Goal: Task Accomplishment & Management: Use online tool/utility

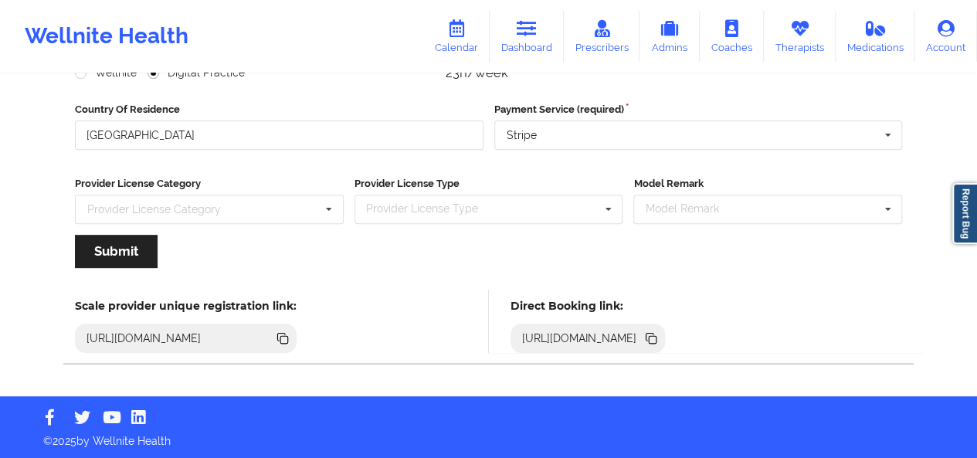
scroll to position [233, 0]
click at [535, 35] on icon at bounding box center [527, 28] width 20 height 17
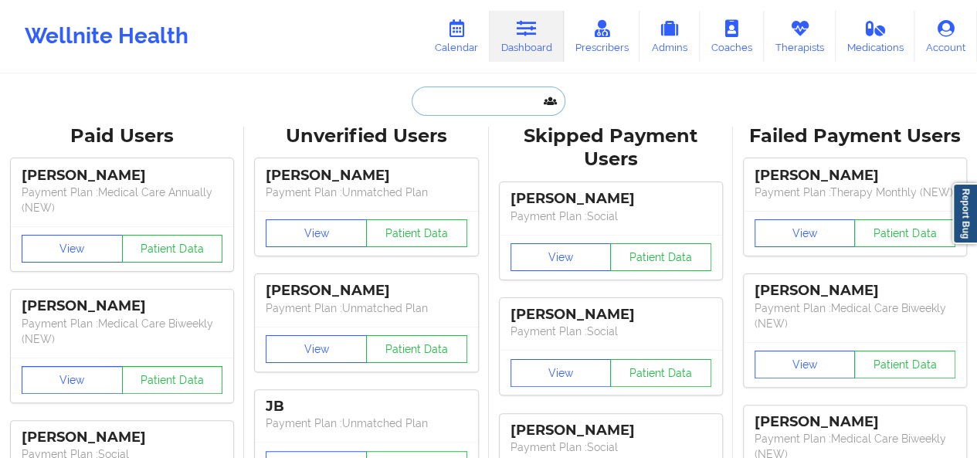
click at [473, 100] on input "text" at bounding box center [488, 101] width 153 height 29
paste input "[PHONE_NUMBER]"
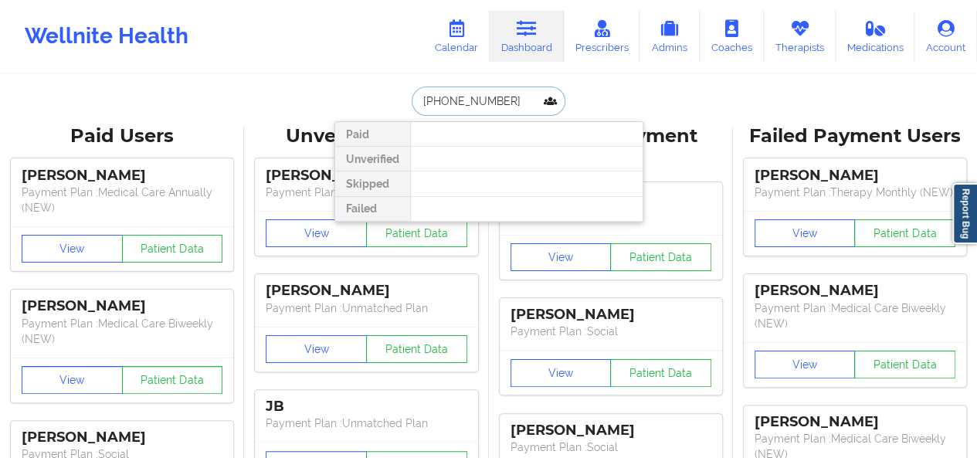
click at [447, 97] on input "[PHONE_NUMBER]" at bounding box center [488, 101] width 153 height 29
paste input "[PERSON_NAME][EMAIL_ADDRESS][PERSON_NAME][DOMAIN_NAME]"
type input "[PERSON_NAME][EMAIL_ADDRESS][PERSON_NAME][DOMAIN_NAME]"
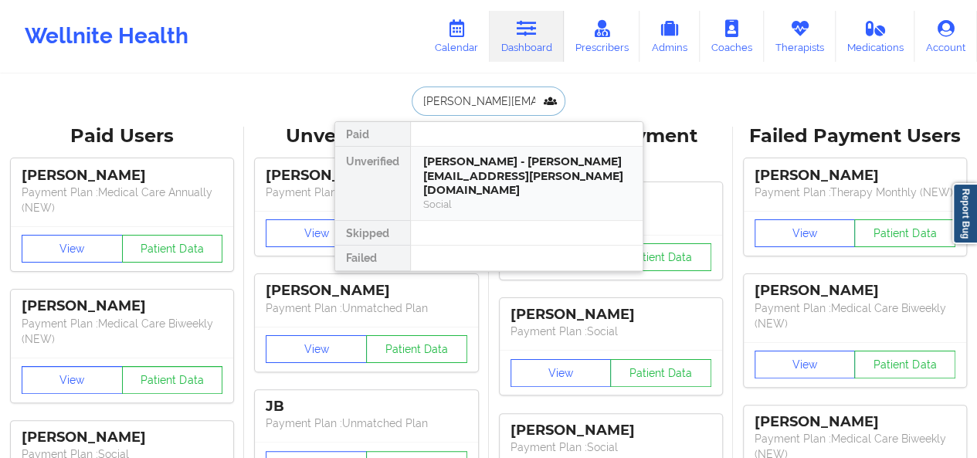
click at [487, 172] on div "[PERSON_NAME] - [PERSON_NAME][EMAIL_ADDRESS][PERSON_NAME][DOMAIN_NAME]" at bounding box center [526, 175] width 207 height 43
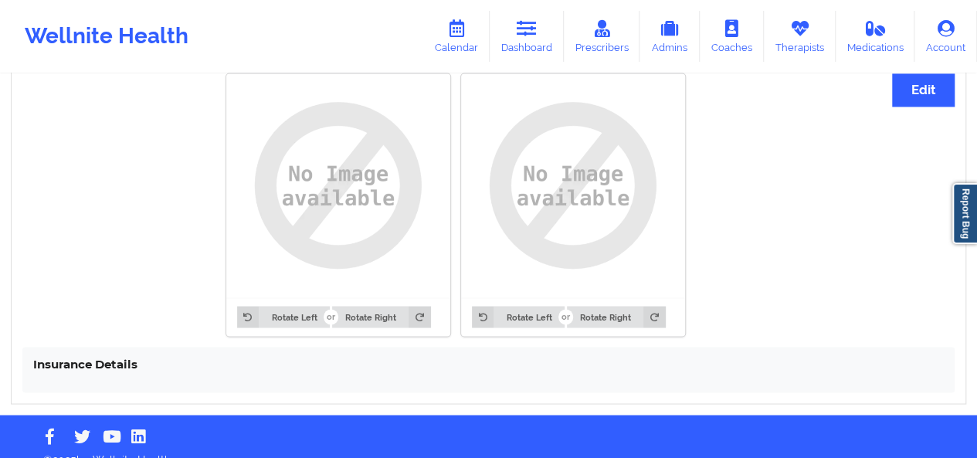
scroll to position [1211, 0]
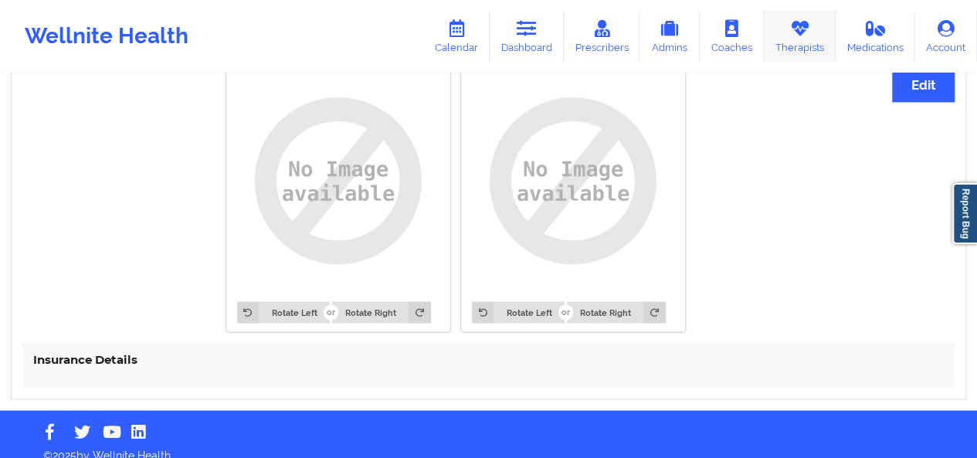
click at [795, 36] on icon at bounding box center [799, 28] width 20 height 17
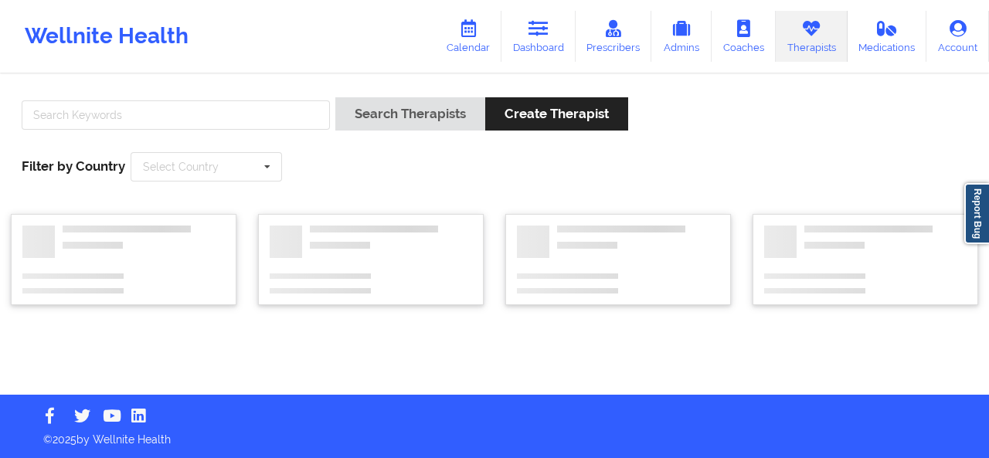
click at [258, 81] on div "Search Therapists Create Therapist Filter by Country Select Country [GEOGRAPHIC…" at bounding box center [494, 235] width 989 height 319
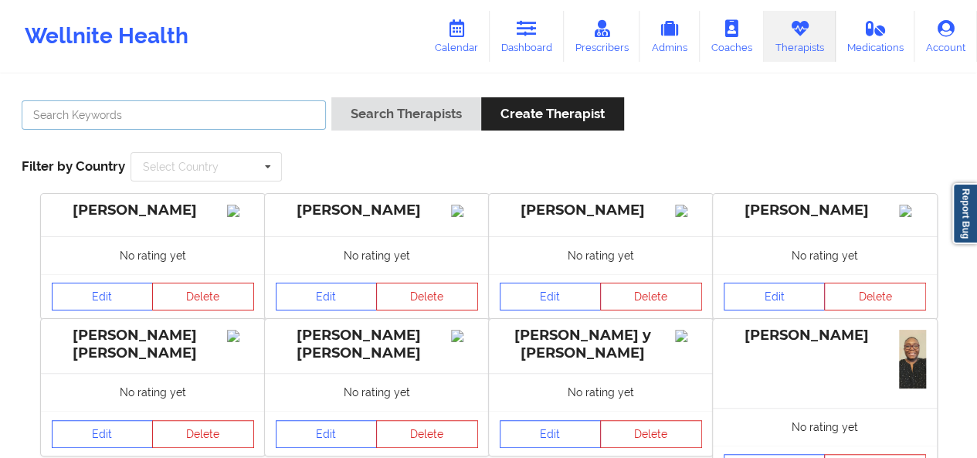
click at [232, 107] on input "text" at bounding box center [174, 114] width 304 height 29
type input "[PERSON_NAME] sa"
click at [331, 97] on button "Search Therapists" at bounding box center [406, 113] width 150 height 33
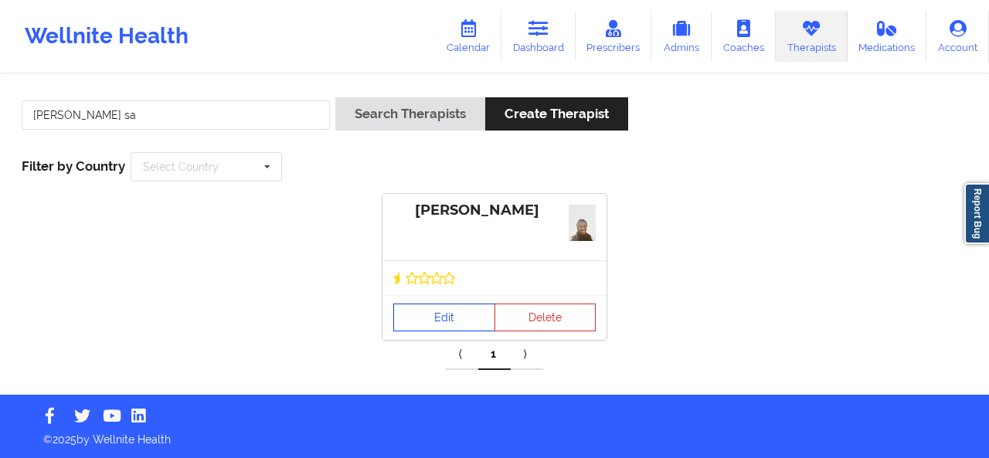
click at [443, 314] on link "Edit" at bounding box center [444, 318] width 102 height 28
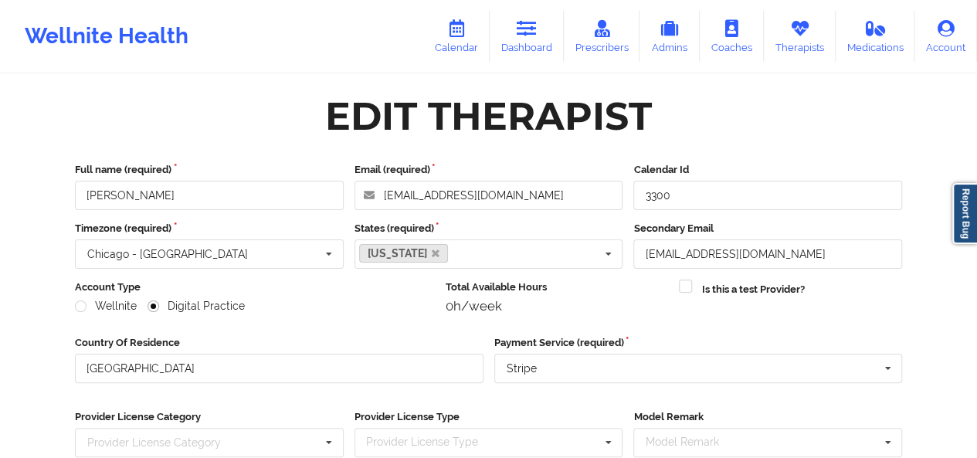
scroll to position [233, 0]
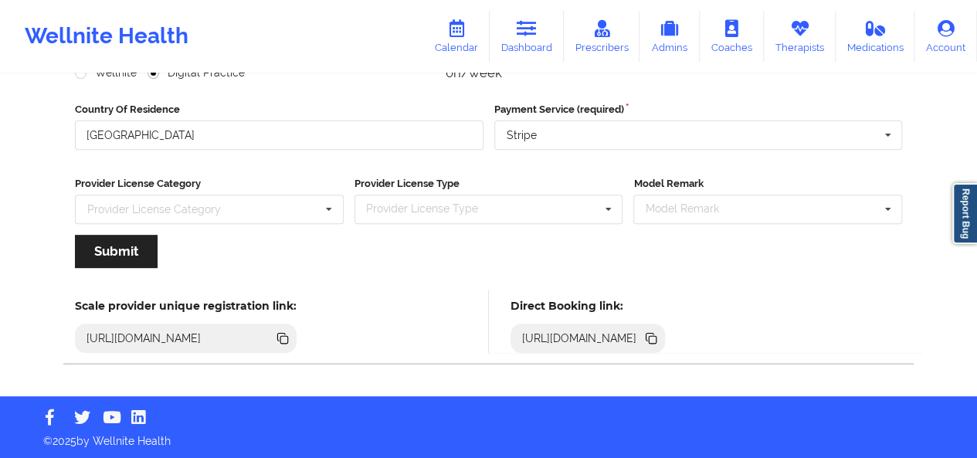
click at [657, 339] on icon at bounding box center [653, 340] width 8 height 8
click at [775, 52] on link "Therapists" at bounding box center [800, 36] width 72 height 51
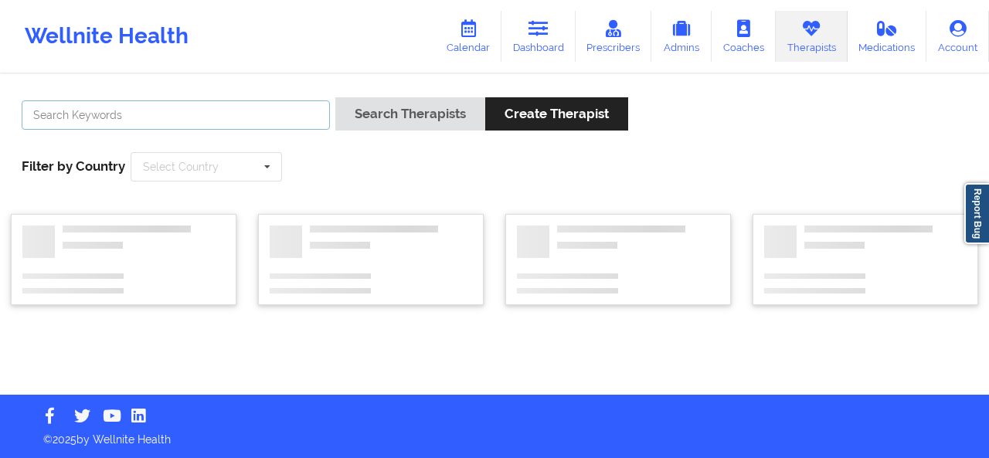
click at [277, 121] on input "text" at bounding box center [176, 114] width 308 height 29
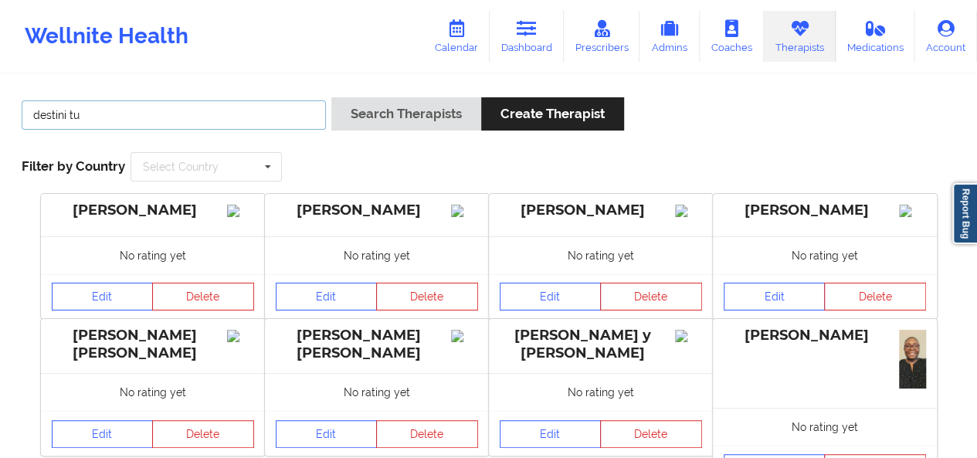
type input "destini tu"
click at [331, 97] on button "Search Therapists" at bounding box center [406, 113] width 150 height 33
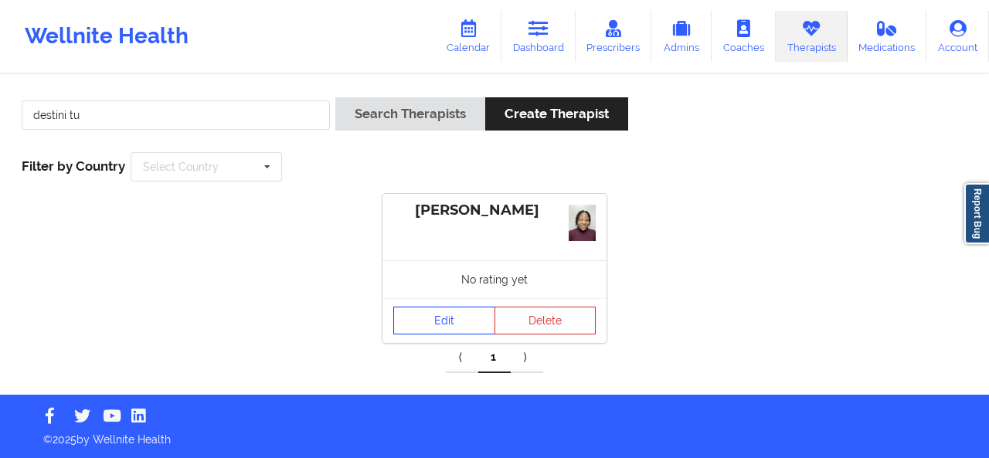
click at [429, 307] on link "Edit" at bounding box center [444, 321] width 102 height 28
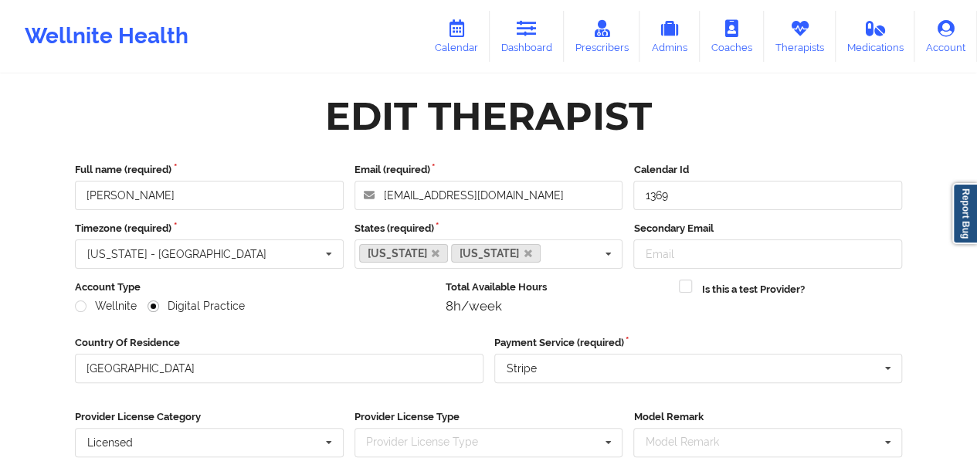
scroll to position [233, 0]
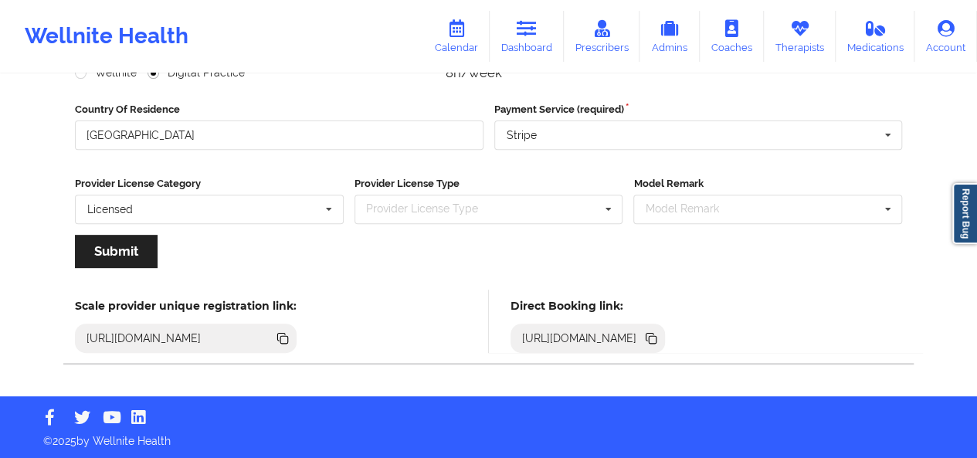
click at [660, 341] on icon at bounding box center [651, 338] width 17 height 17
click at [530, 40] on link "Dashboard" at bounding box center [527, 36] width 74 height 51
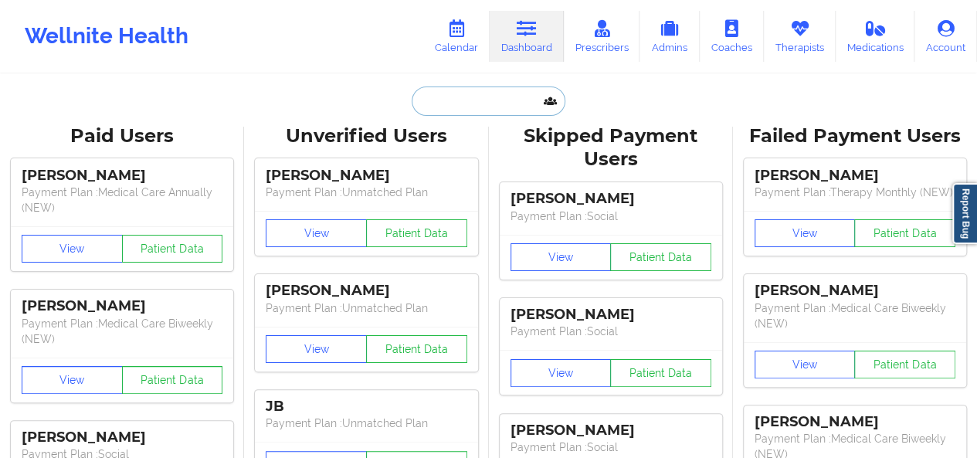
click at [475, 111] on input "text" at bounding box center [488, 101] width 153 height 29
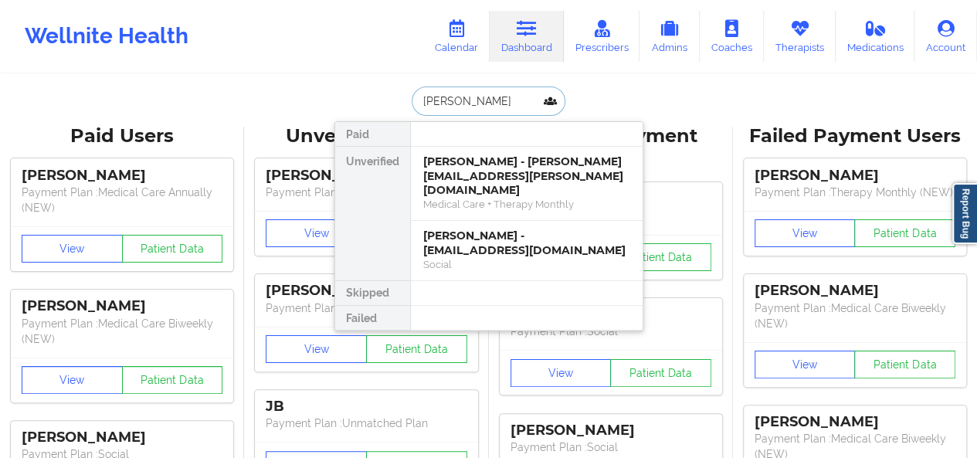
type input "[PERSON_NAME]"
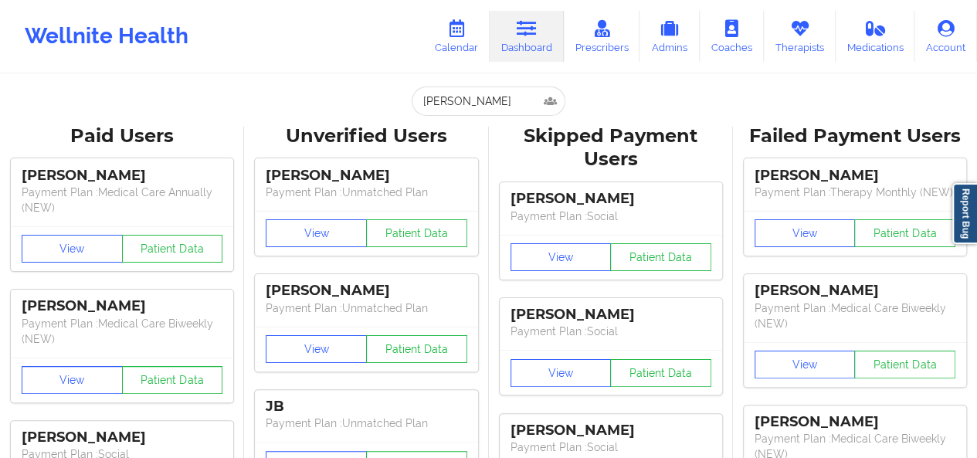
click at [297, 56] on div "Wellnite Health Calendar Dashboard Prescribers Admins Coaches Therapists Medica…" at bounding box center [488, 36] width 977 height 62
